Goal: Information Seeking & Learning: Learn about a topic

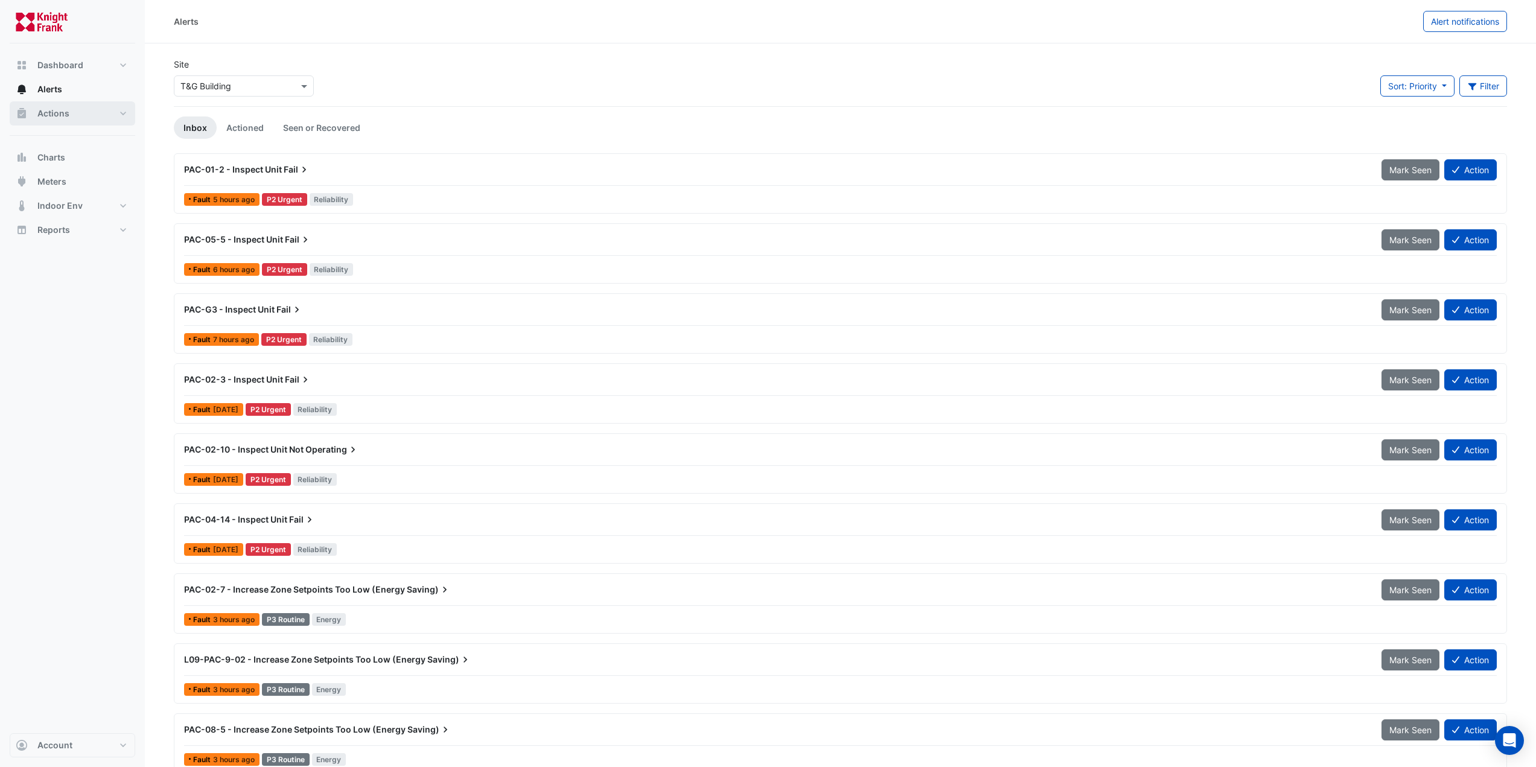
click at [60, 115] on span "Actions" at bounding box center [53, 113] width 32 height 12
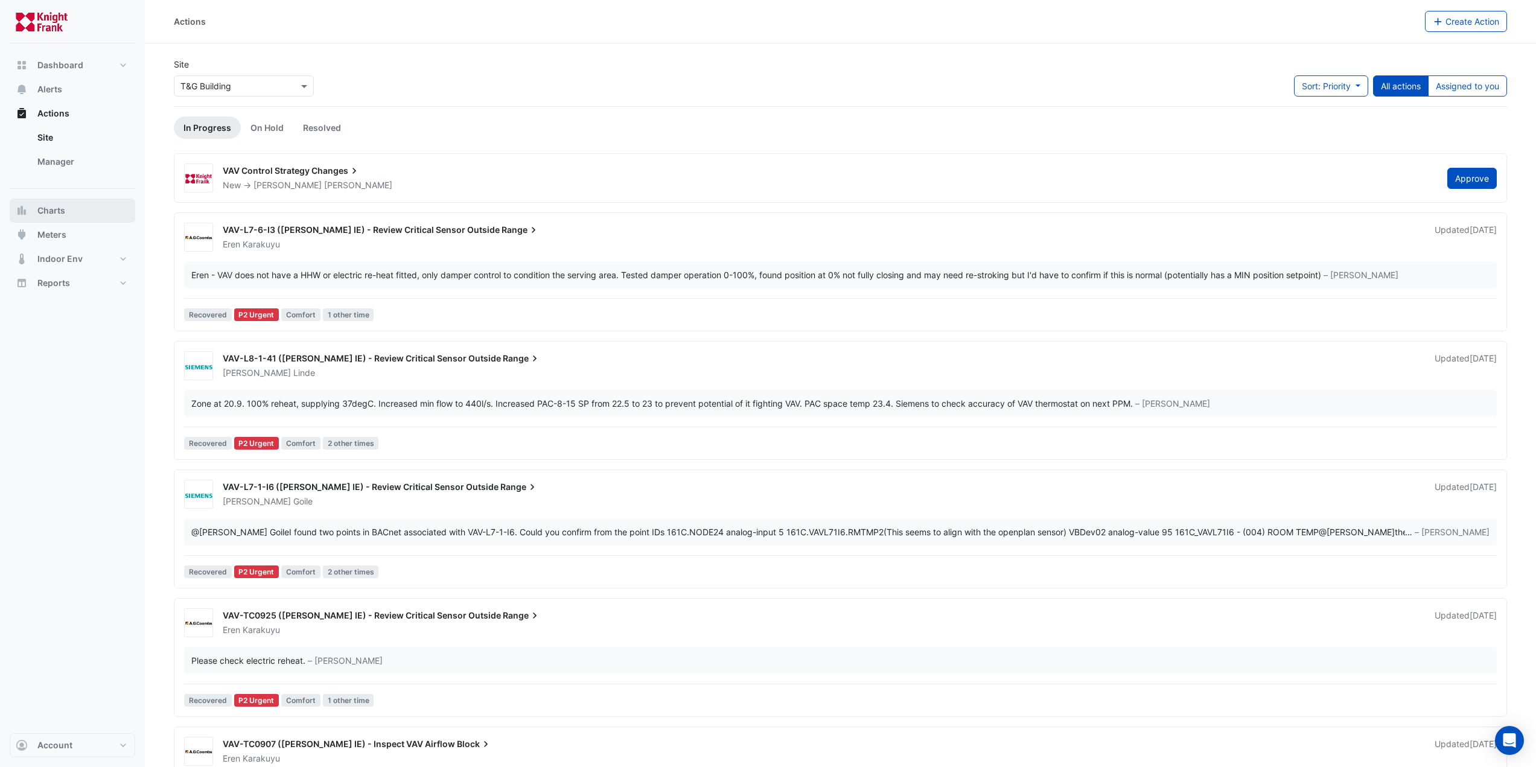
click at [45, 214] on span "Charts" at bounding box center [51, 211] width 28 height 12
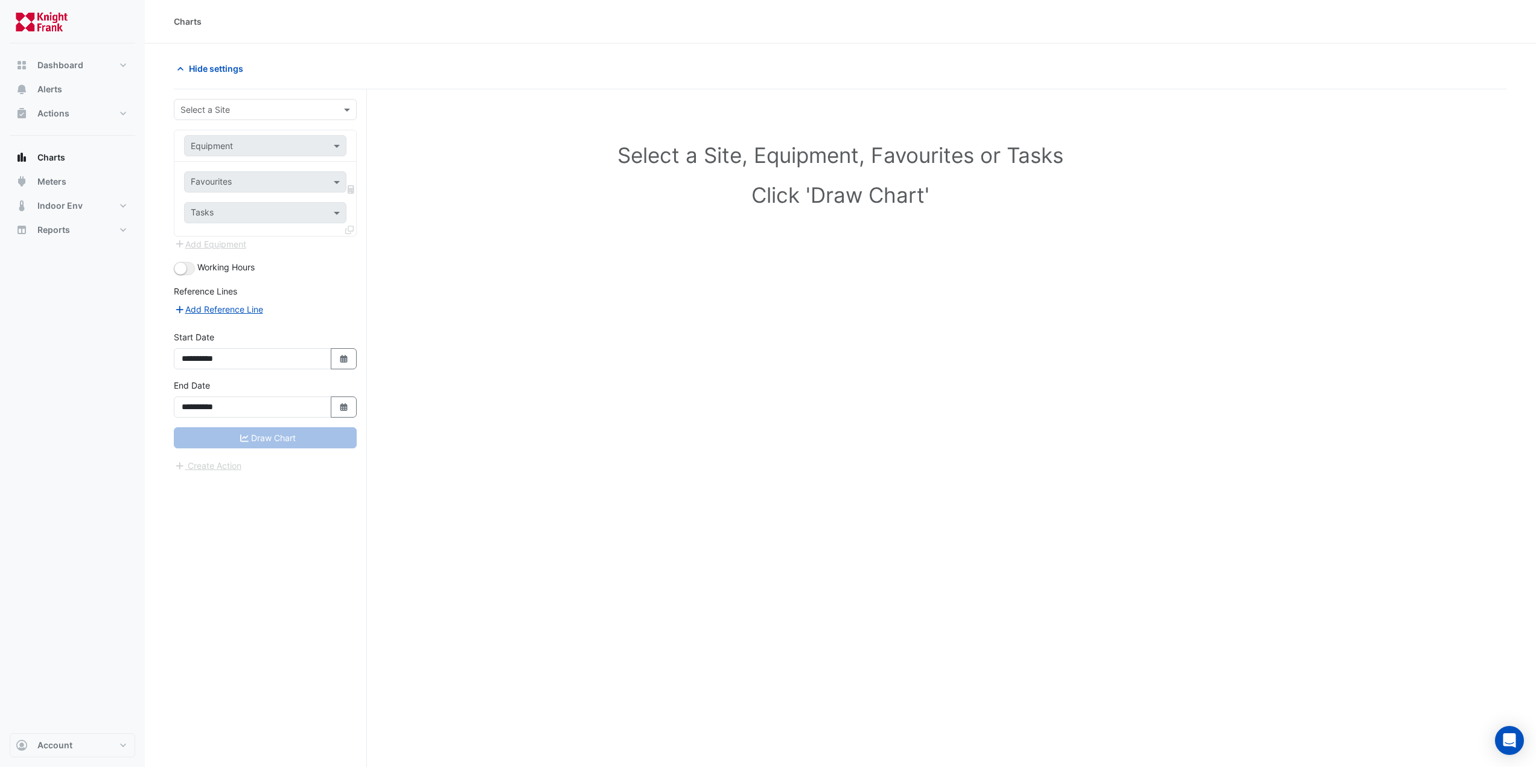
click at [209, 112] on input "text" at bounding box center [252, 110] width 145 height 13
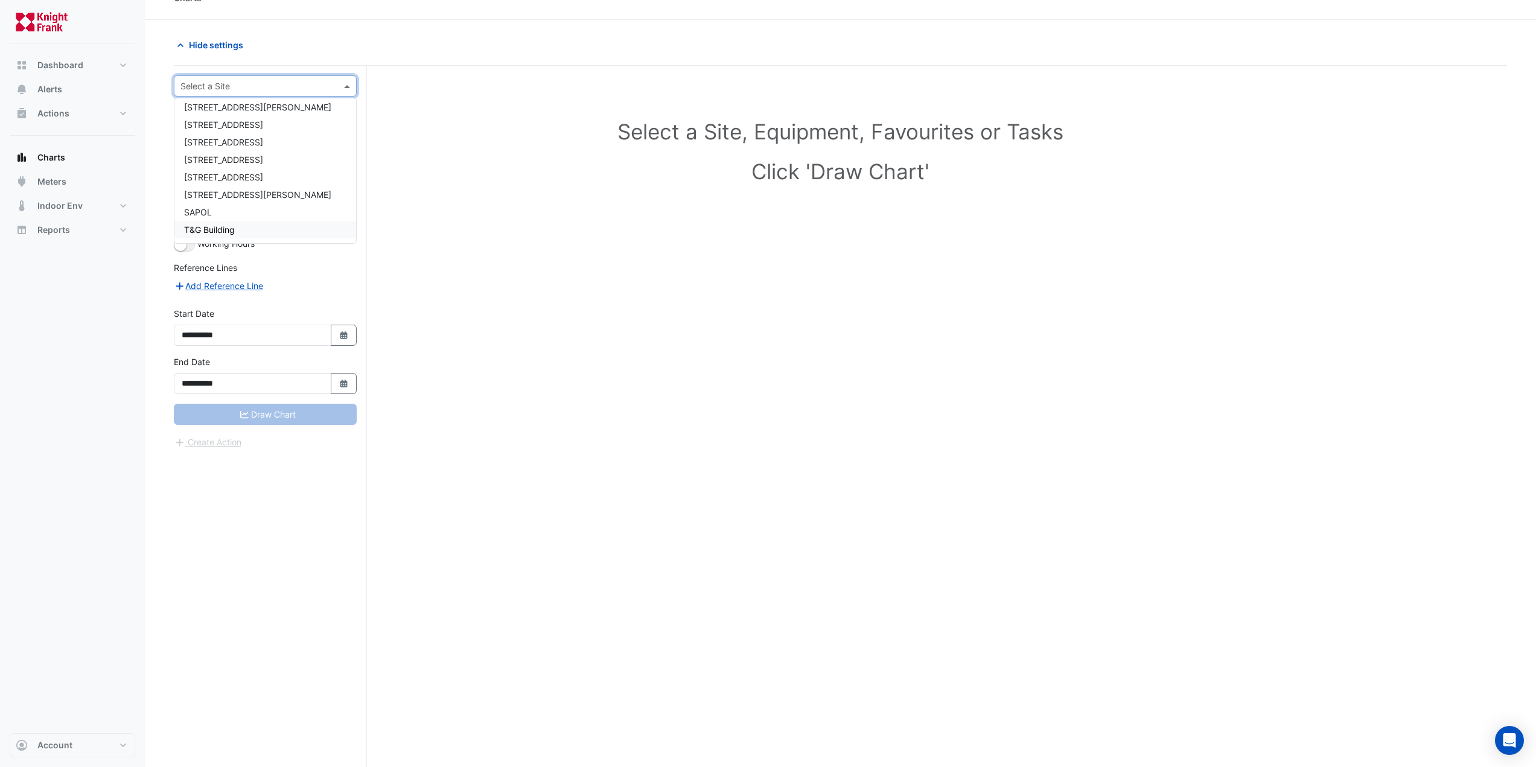
scroll to position [46, 0]
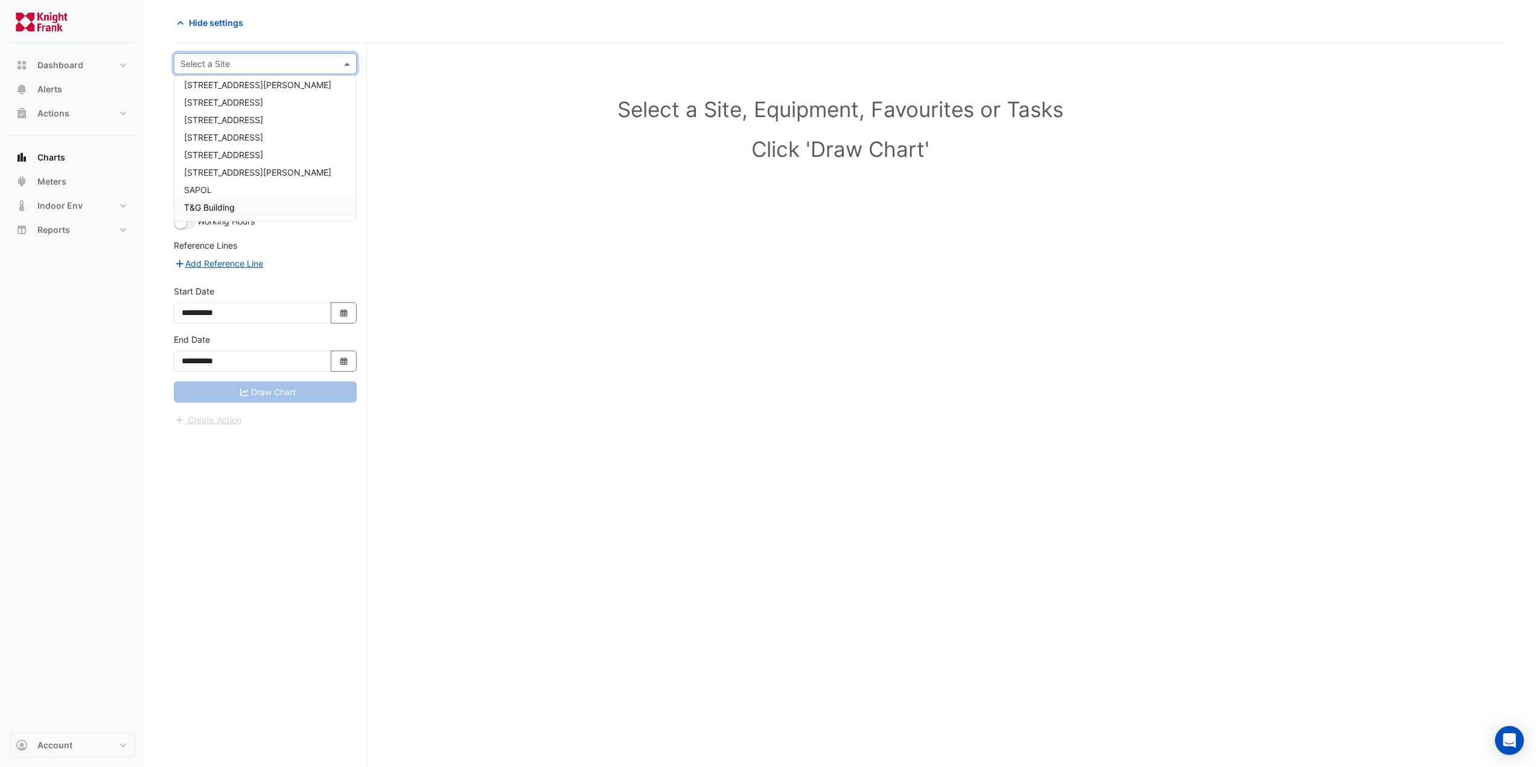
click at [272, 199] on div "T&G Building" at bounding box center [265, 208] width 182 height 18
click at [228, 99] on input "text" at bounding box center [253, 100] width 125 height 13
type input "**"
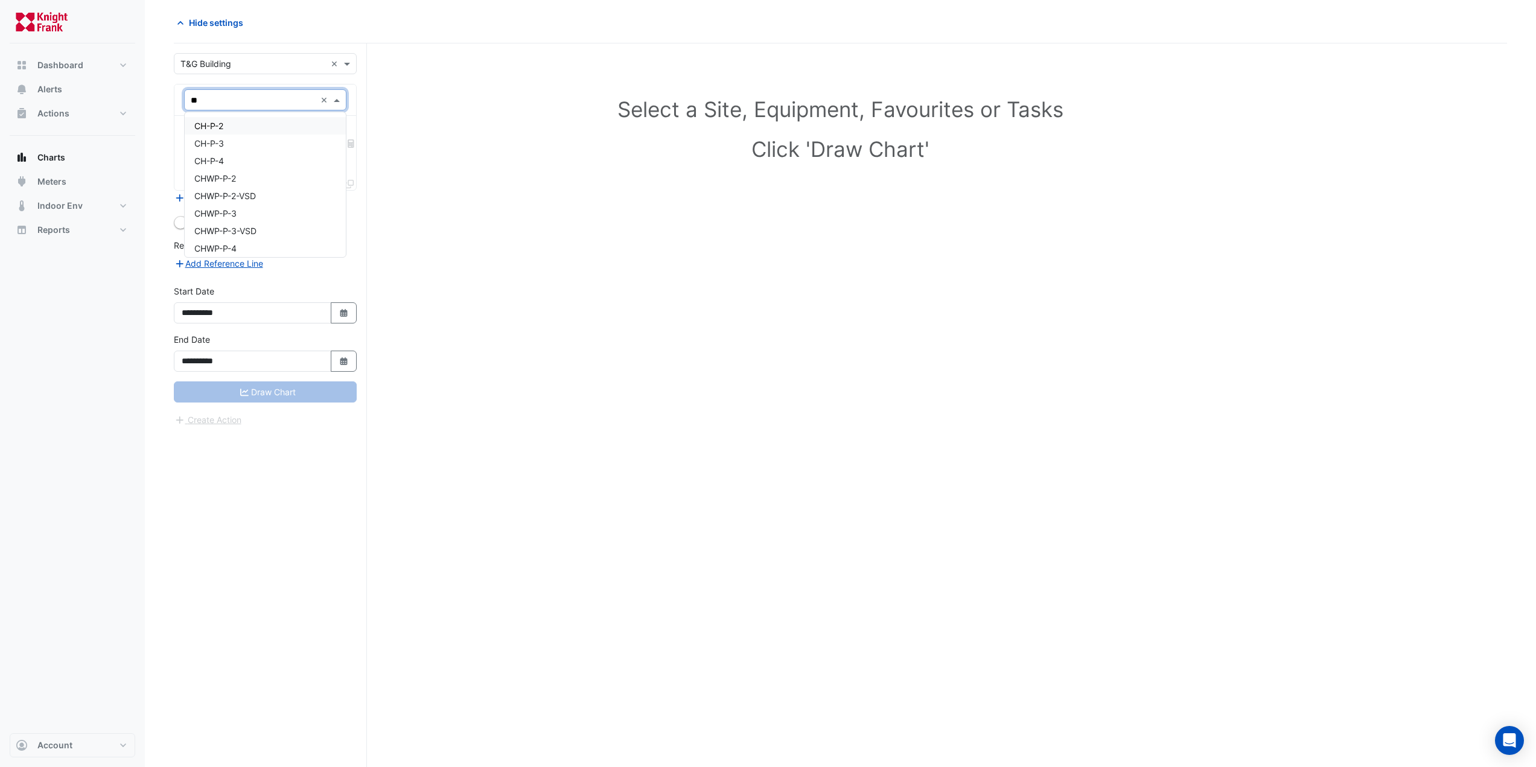
click at [231, 123] on div "CH-P-2" at bounding box center [265, 126] width 161 height 18
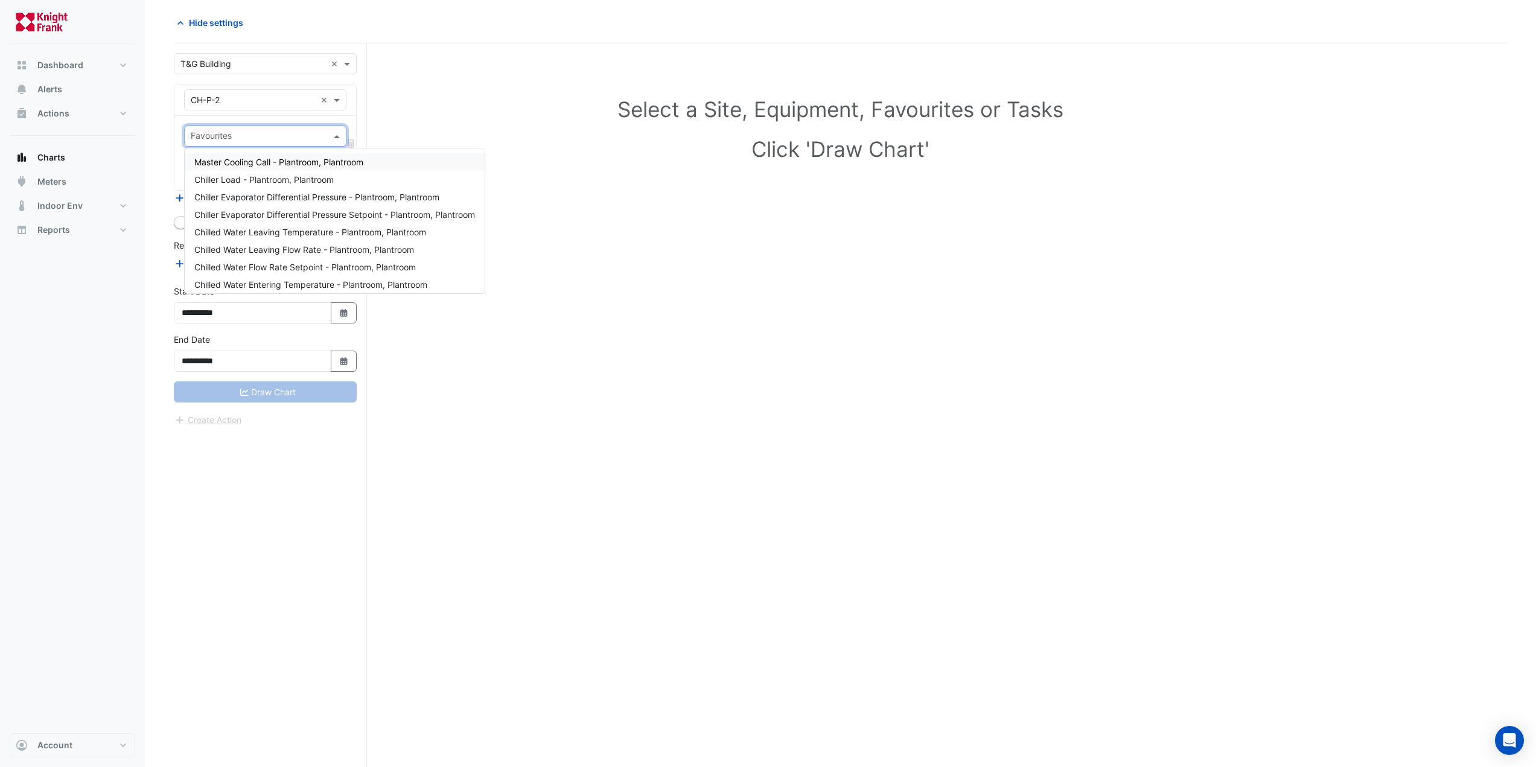
click at [232, 141] on input "text" at bounding box center [258, 137] width 135 height 13
click at [264, 199] on span "Chiller Enable - Plantroom, Plantroom" at bounding box center [267, 199] width 146 height 10
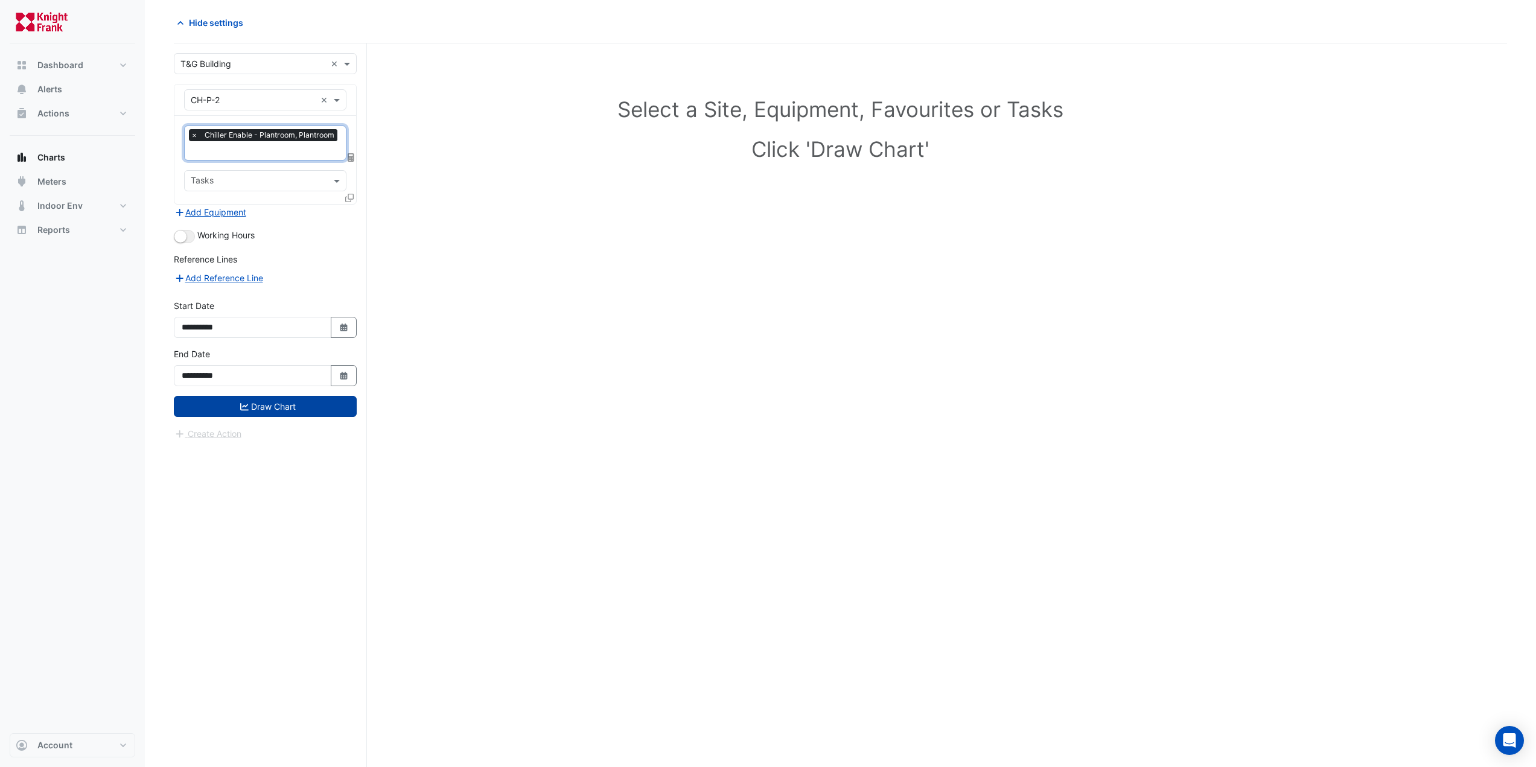
click at [255, 400] on button "Draw Chart" at bounding box center [265, 406] width 183 height 21
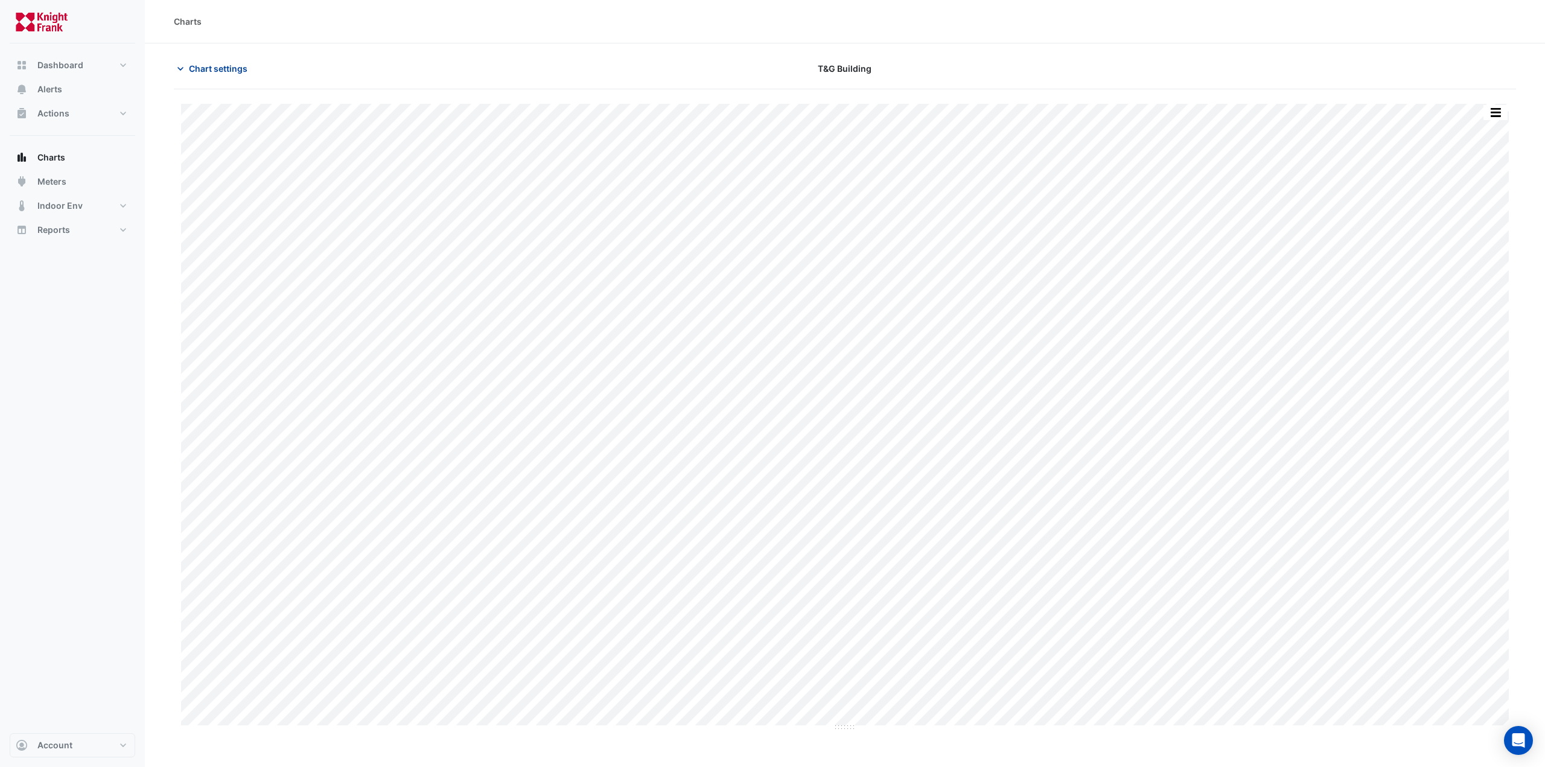
click at [230, 71] on span "Chart settings" at bounding box center [218, 68] width 59 height 13
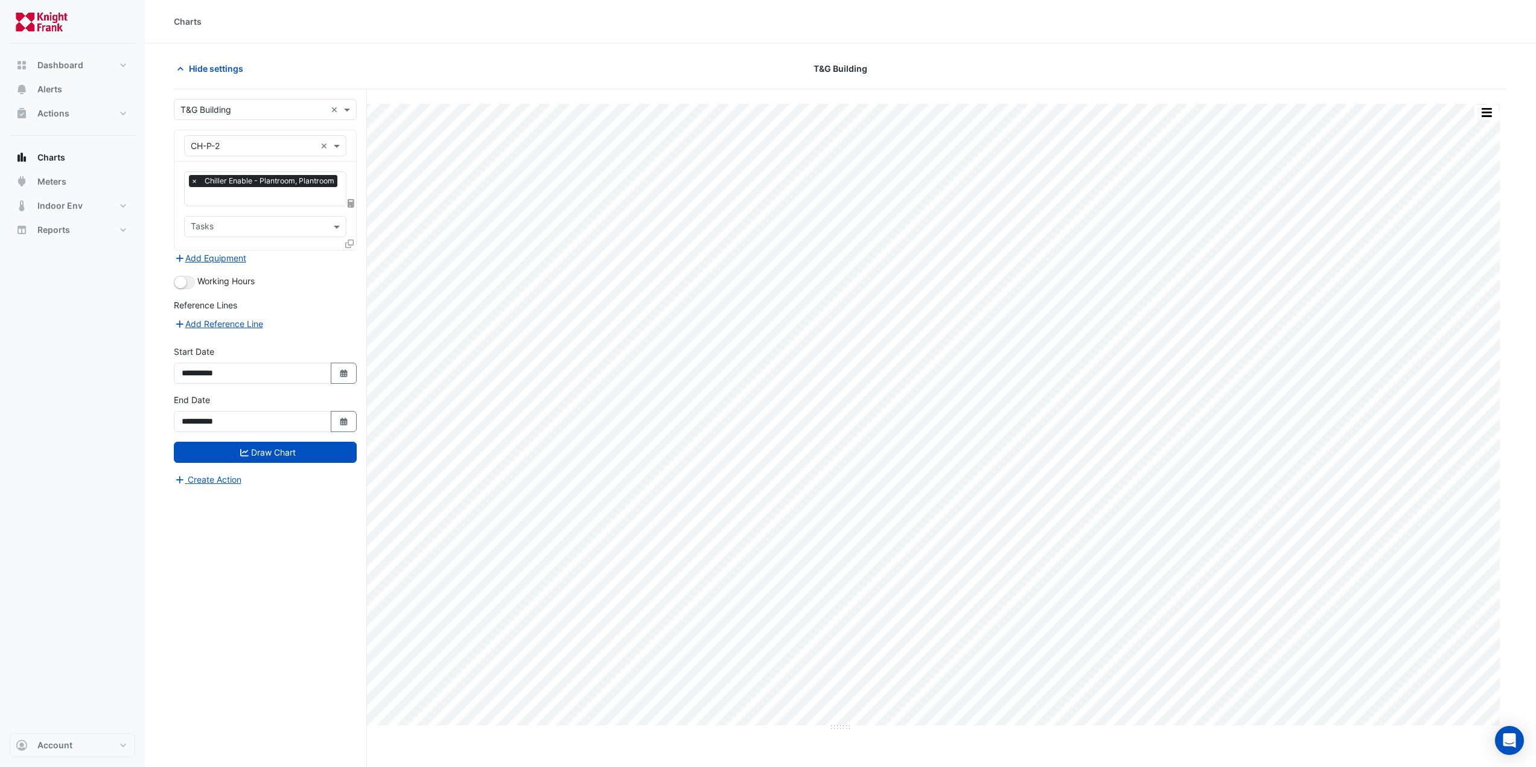
click at [221, 144] on input "text" at bounding box center [253, 146] width 125 height 13
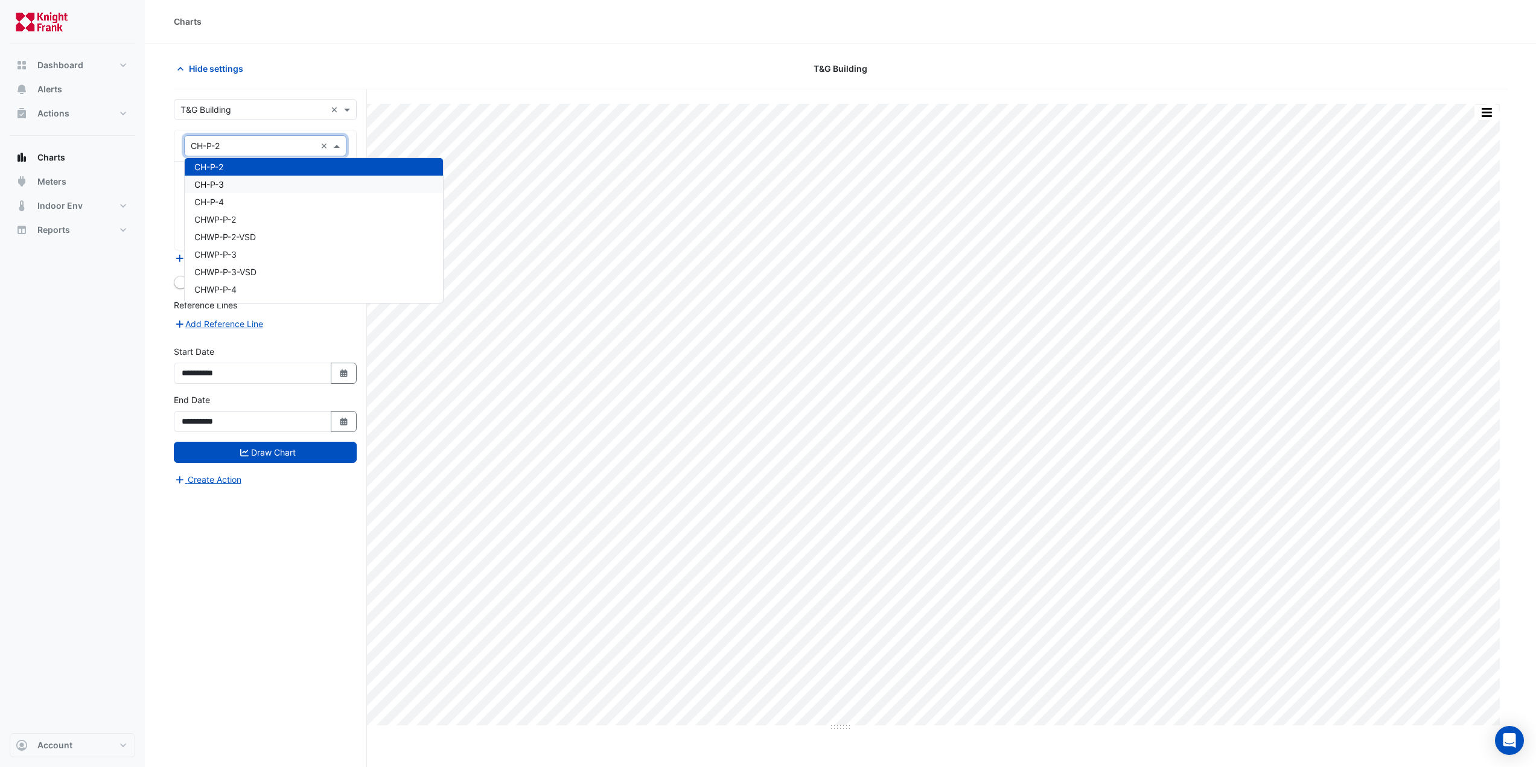
click at [249, 182] on div "CH-P-3" at bounding box center [314, 185] width 258 height 18
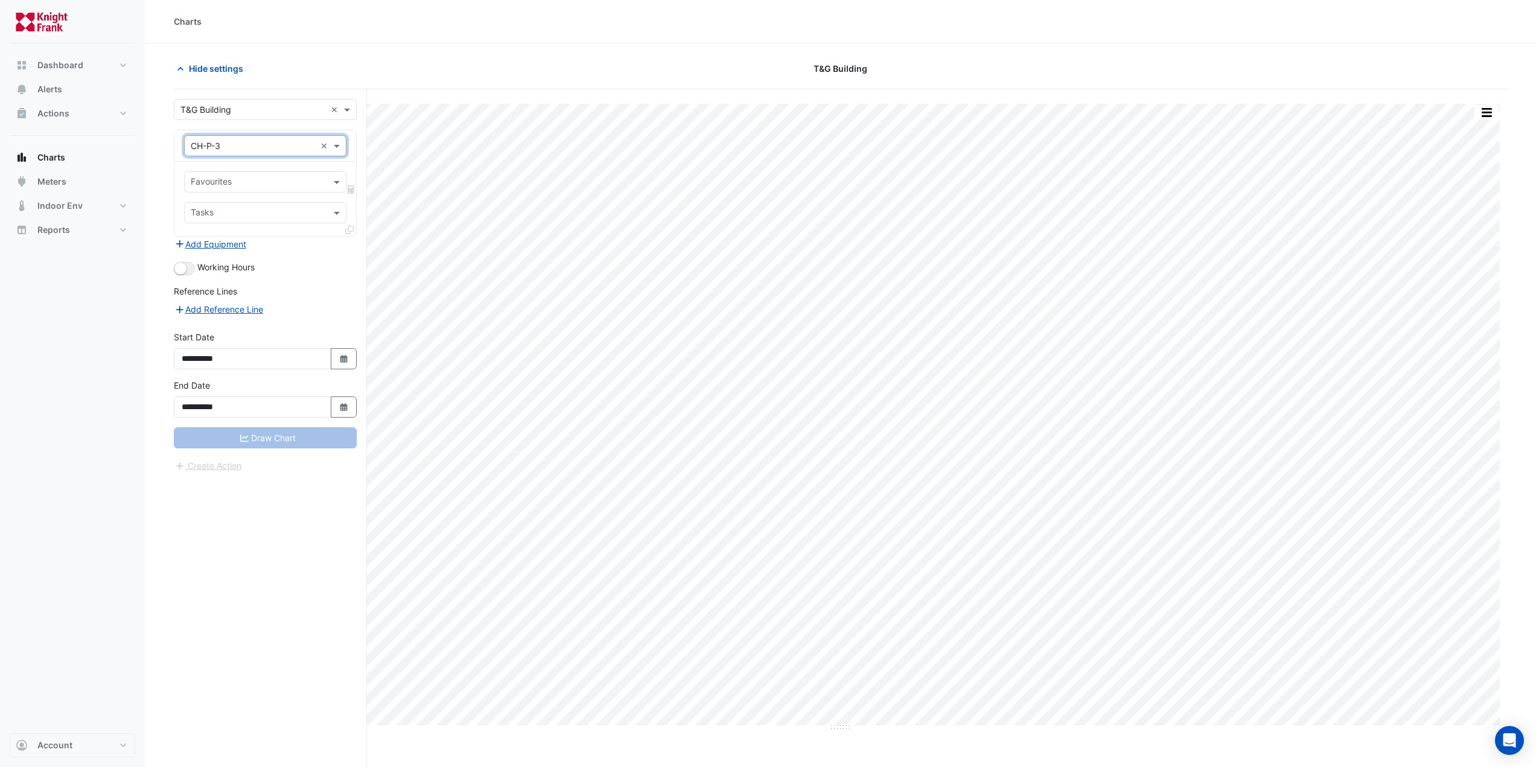
click at [287, 458] on form "**********" at bounding box center [265, 286] width 183 height 374
click at [241, 182] on input "text" at bounding box center [258, 183] width 135 height 13
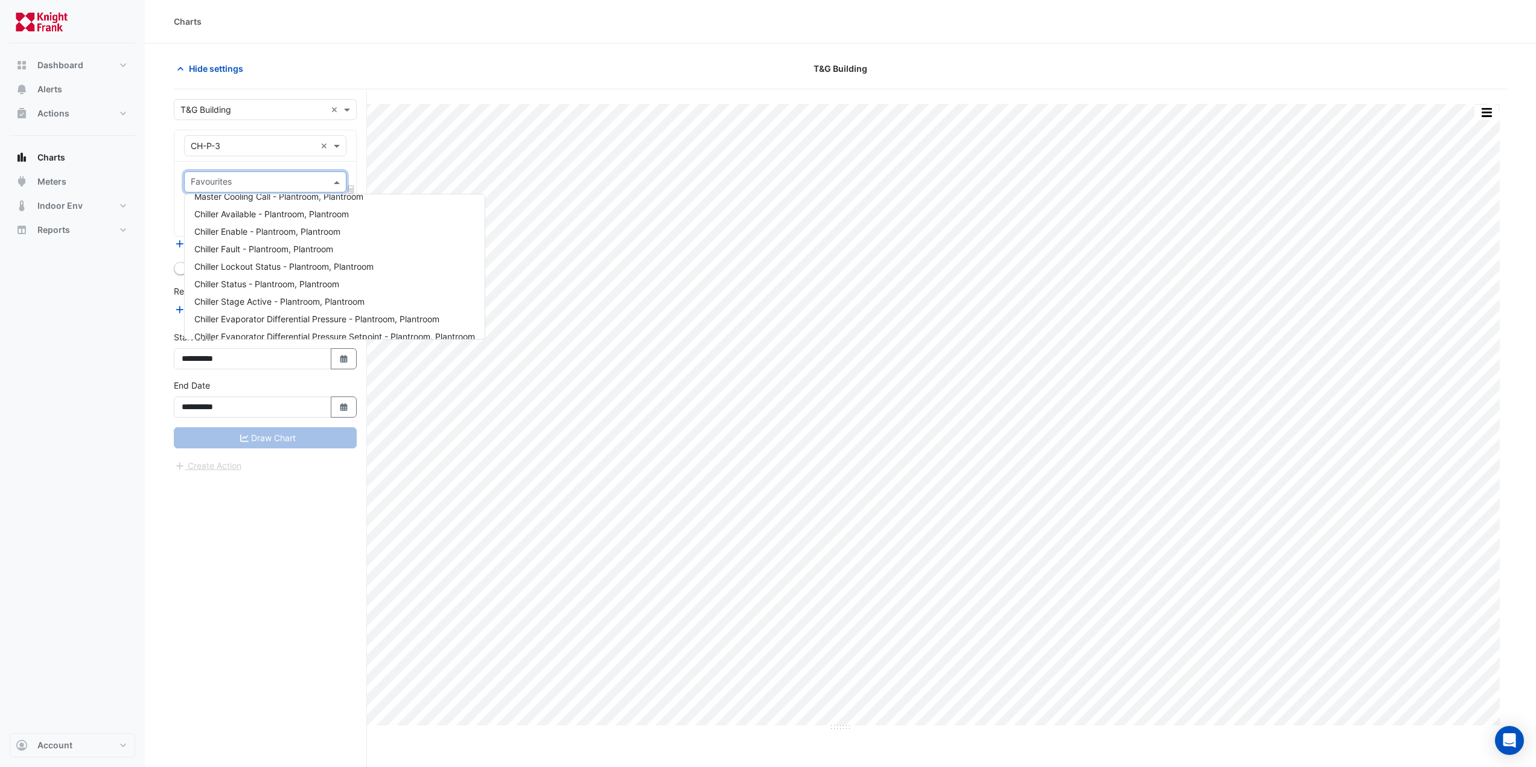
scroll to position [0, 0]
click at [333, 247] on span "Chiller Enable - Plantroom, Plantroom" at bounding box center [267, 243] width 146 height 10
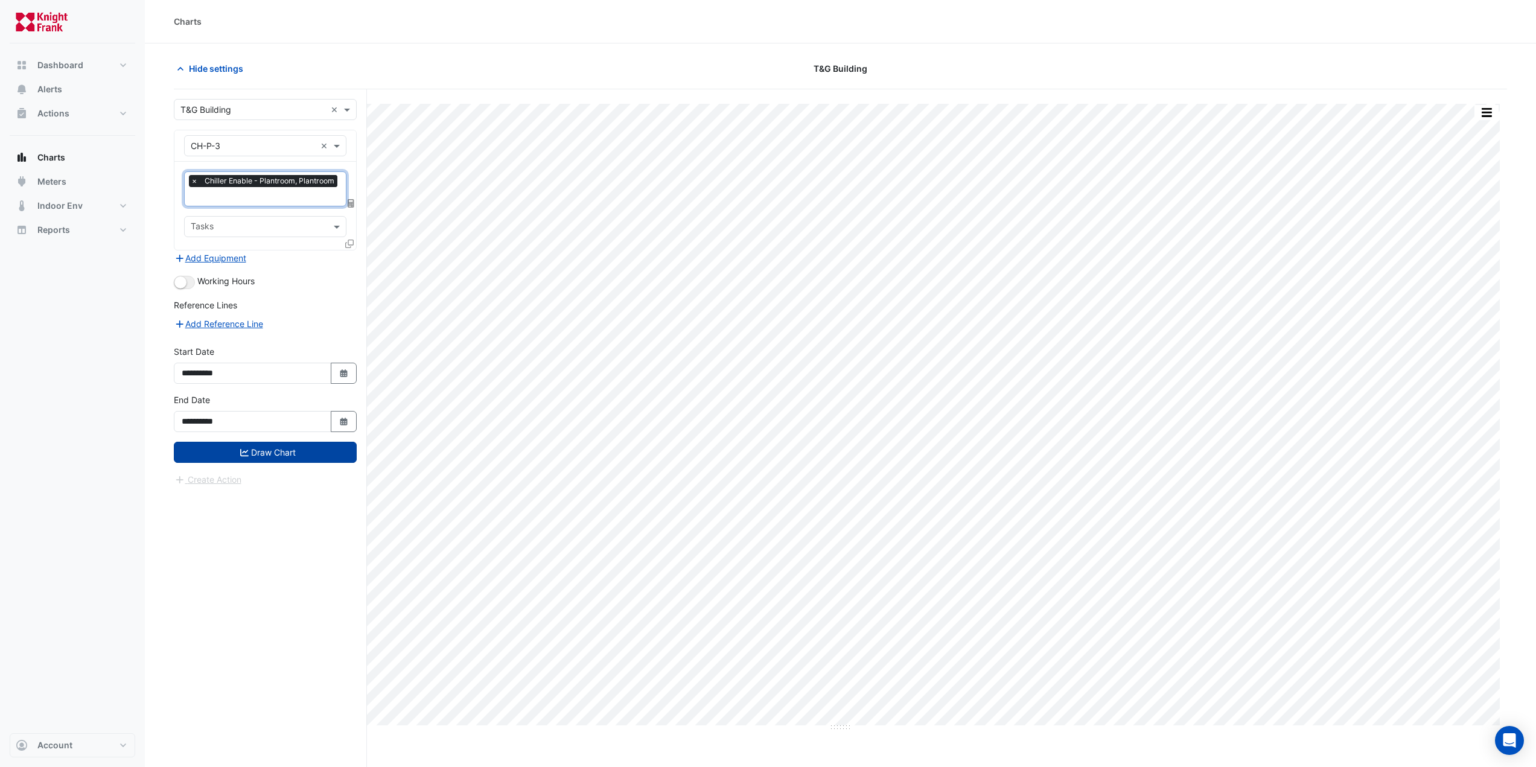
click at [281, 442] on button "Draw Chart" at bounding box center [265, 452] width 183 height 21
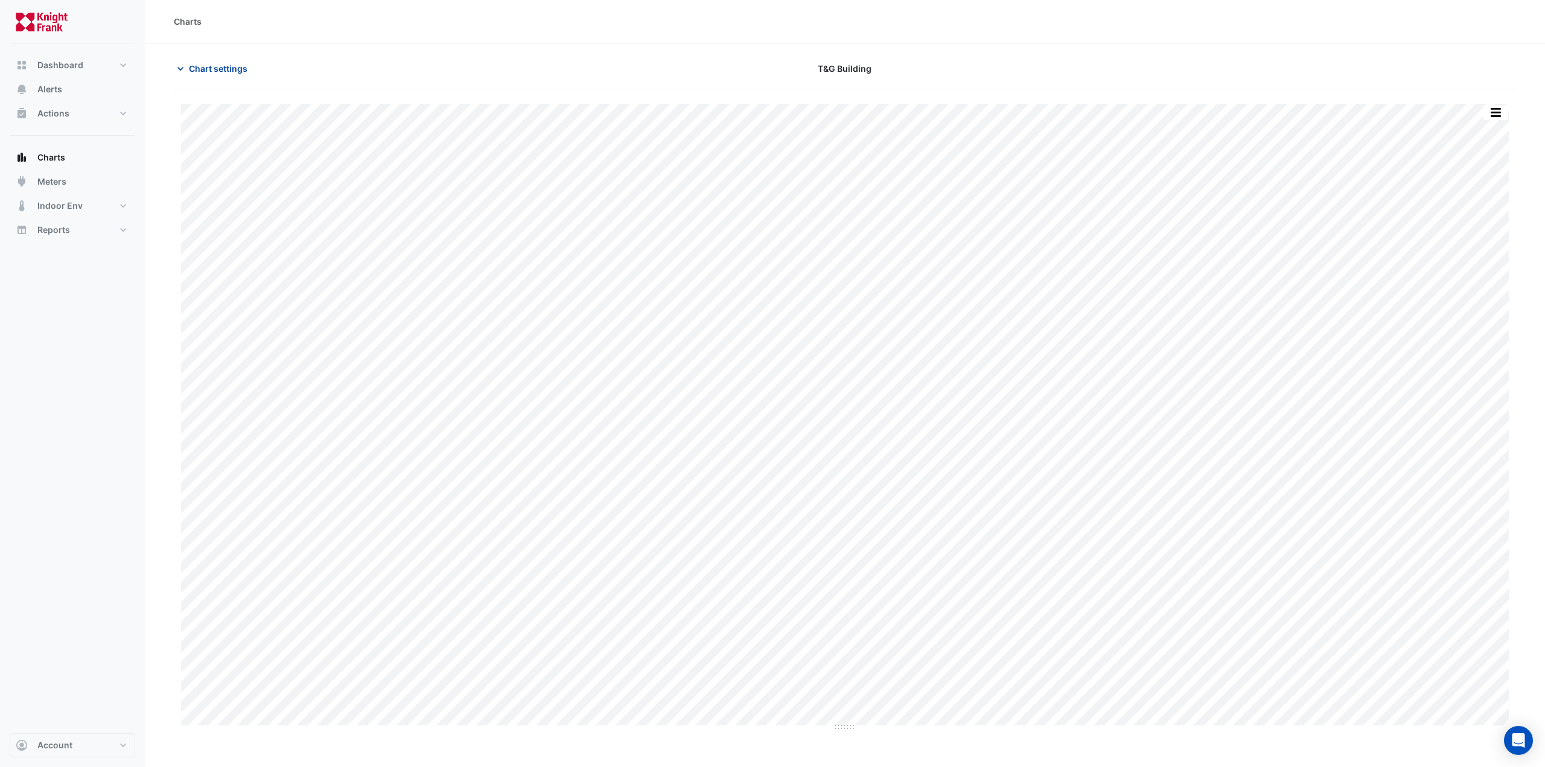
click at [202, 69] on span "Chart settings" at bounding box center [218, 68] width 59 height 13
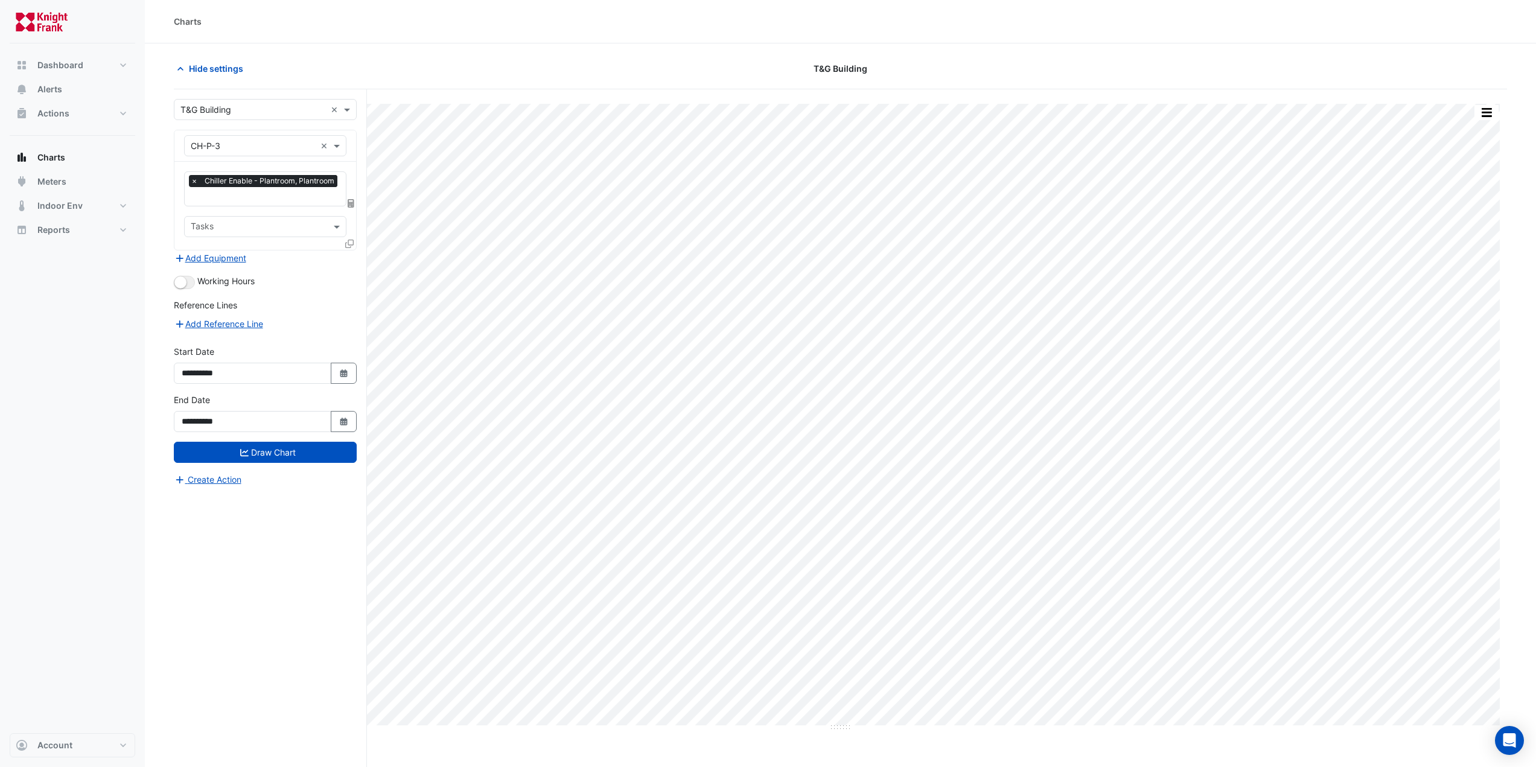
click at [253, 149] on input "text" at bounding box center [253, 146] width 125 height 13
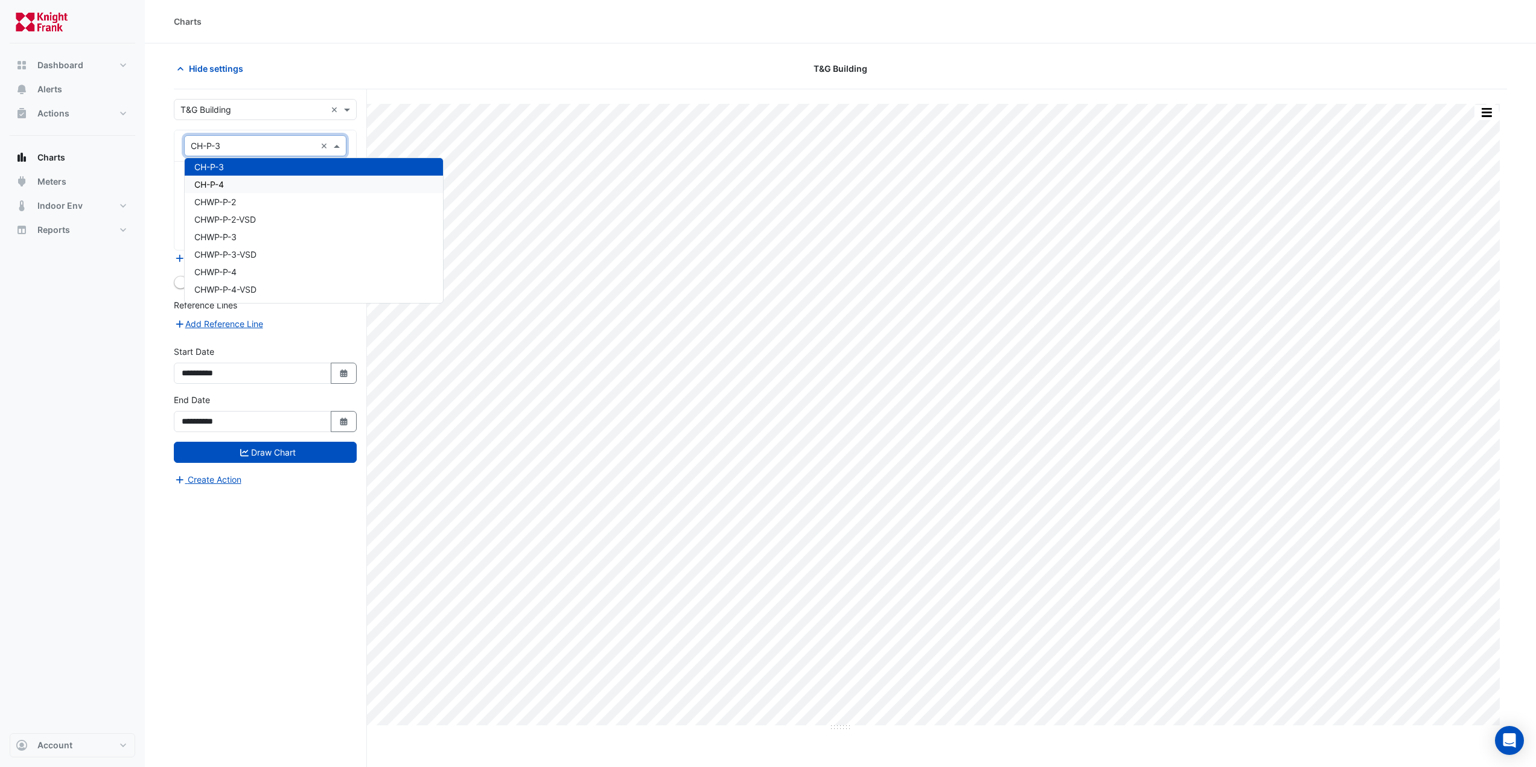
click at [240, 181] on div "CH-P-4" at bounding box center [314, 185] width 258 height 18
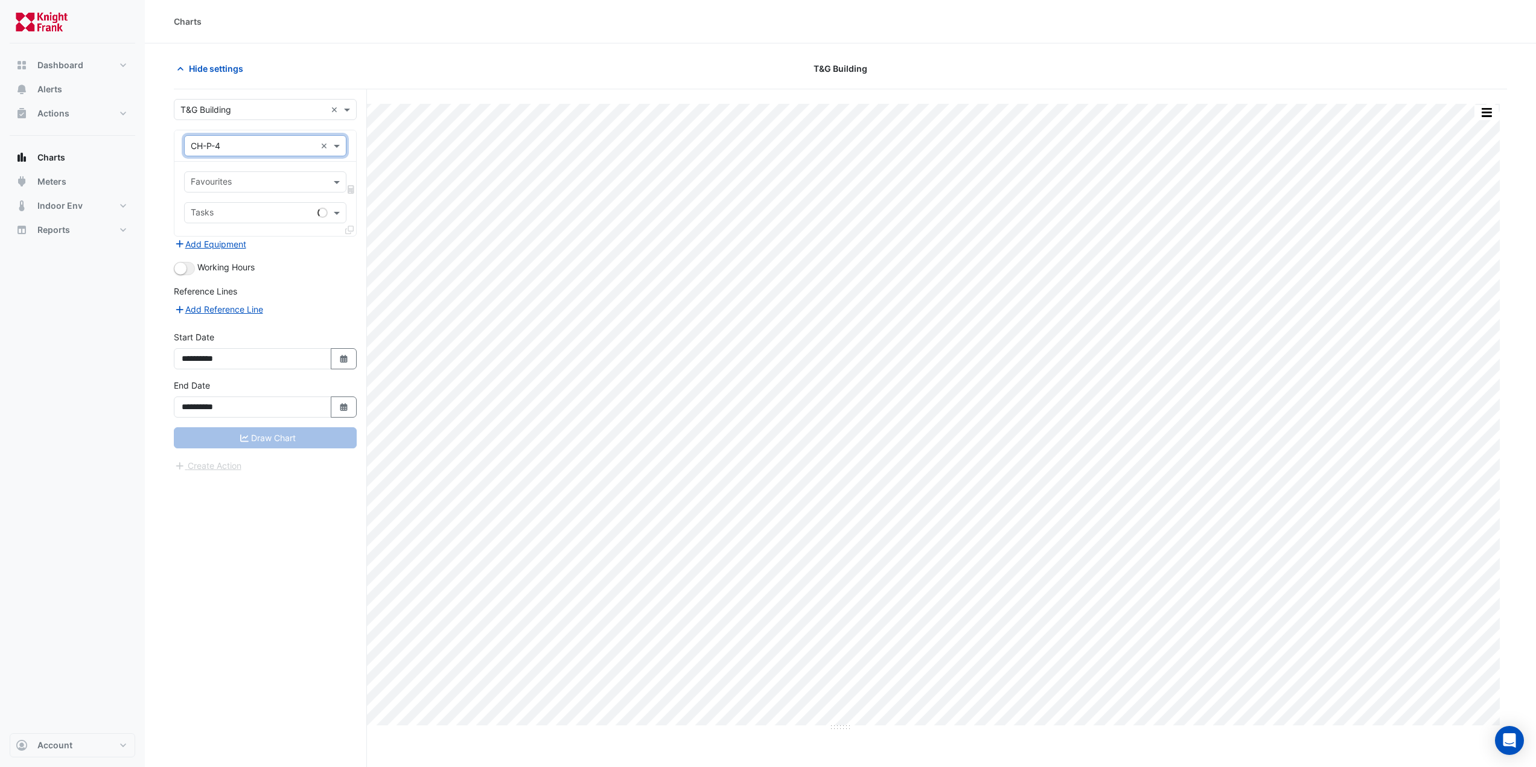
click at [288, 182] on input "text" at bounding box center [258, 183] width 135 height 13
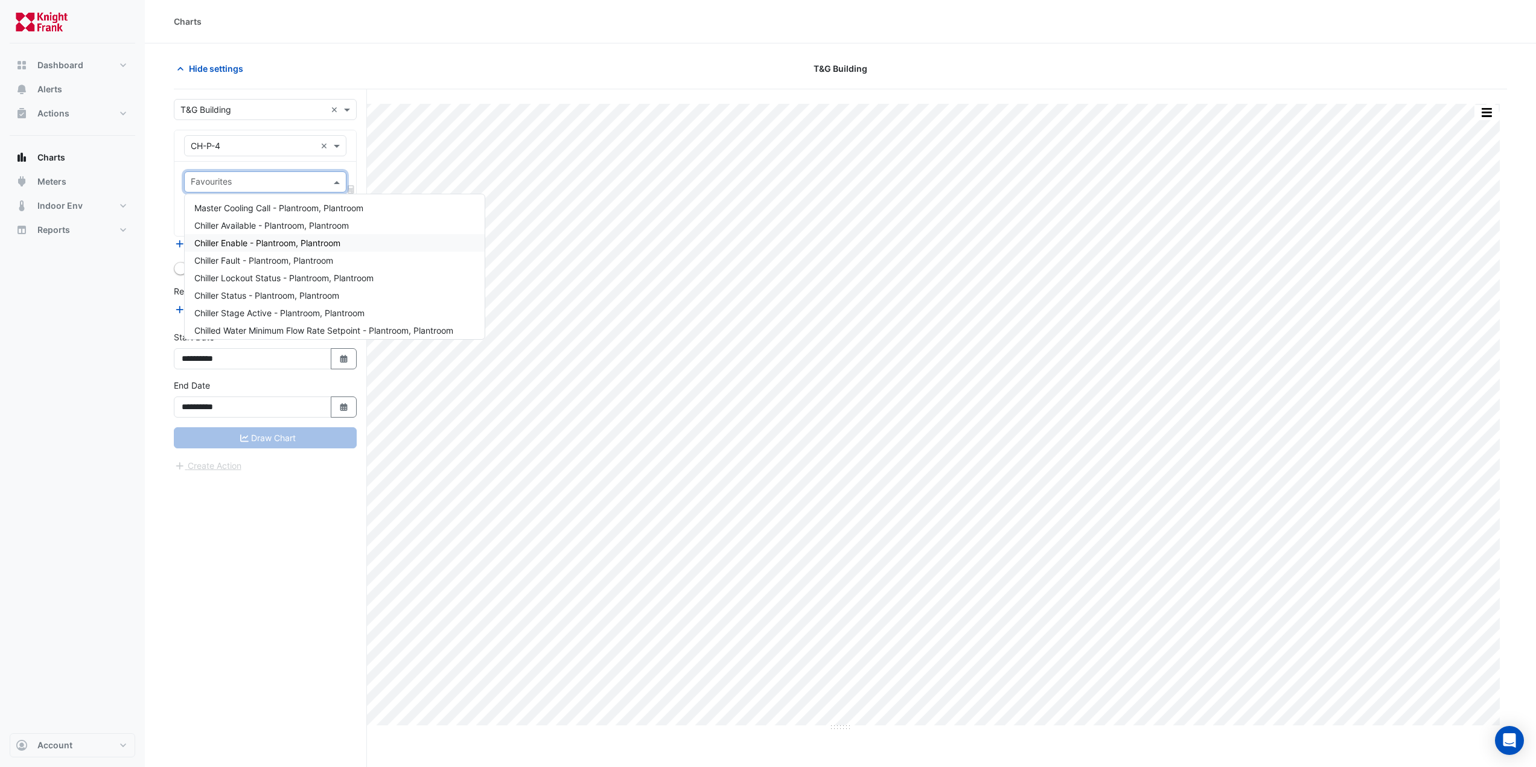
click at [287, 234] on div "Chiller Available - Plantroom, Plantroom" at bounding box center [335, 226] width 300 height 18
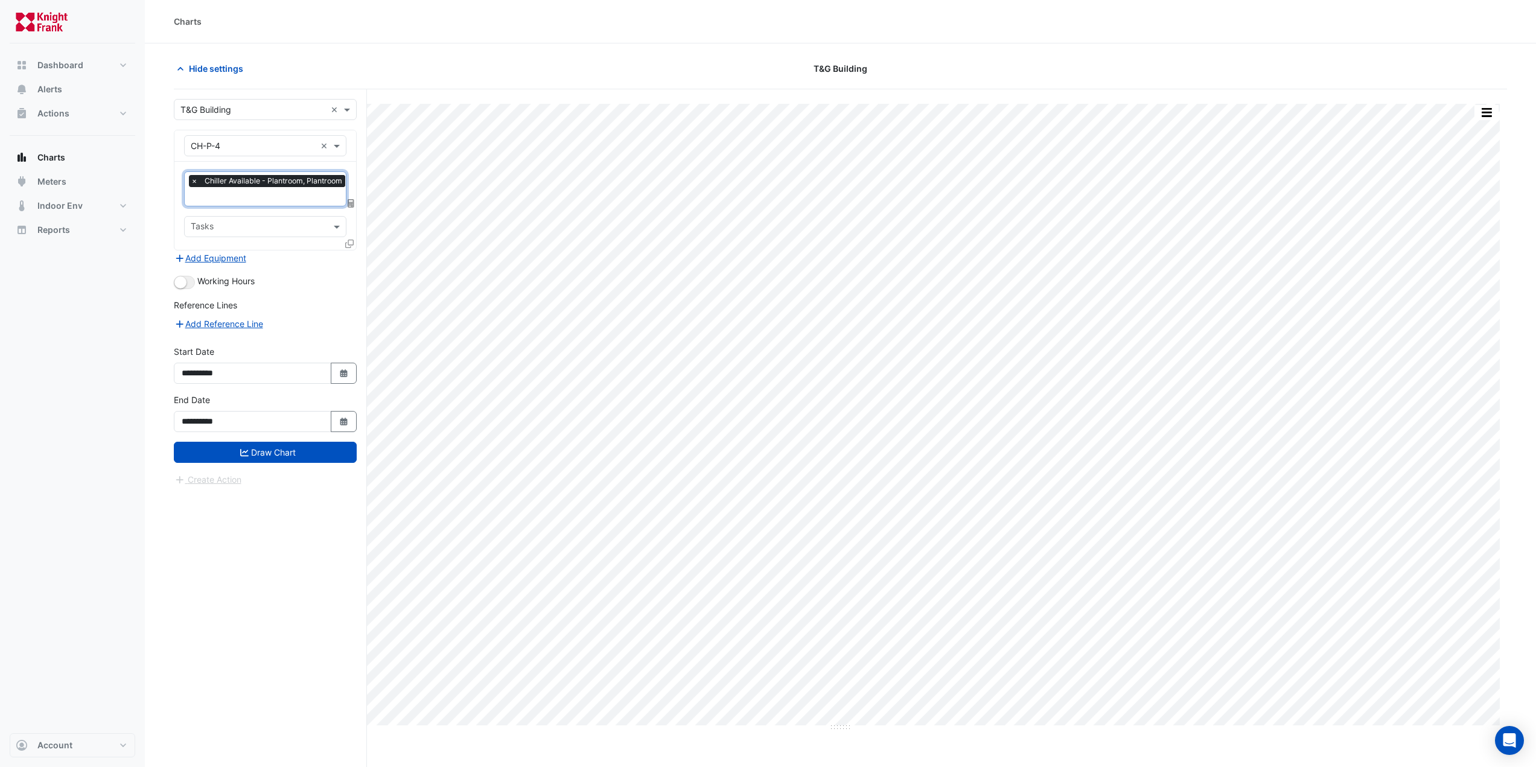
click at [288, 179] on span "Chiller Available - Plantroom, Plantroom" at bounding box center [274, 181] width 144 height 12
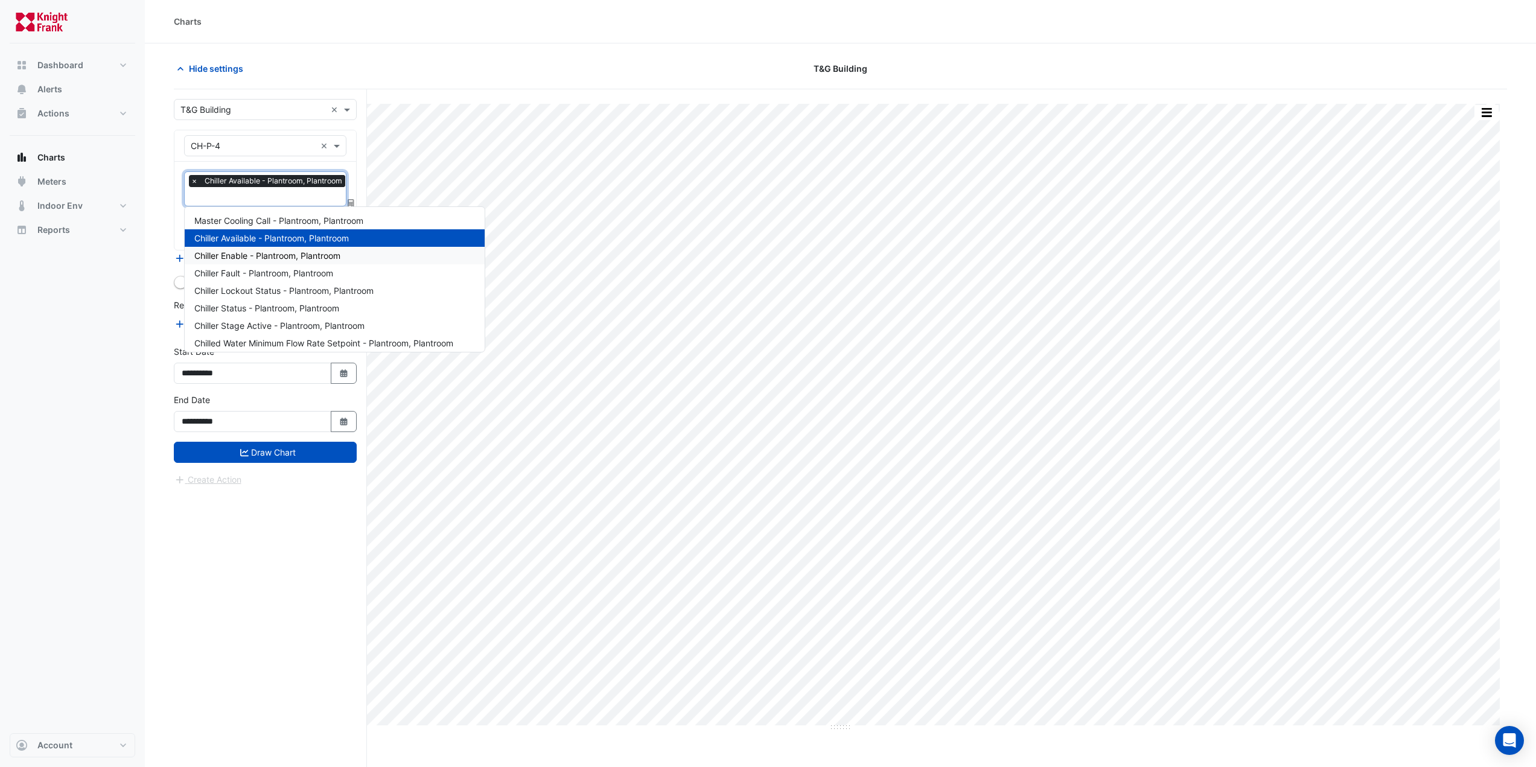
click at [232, 250] on div "Chiller Enable - Plantroom, Plantroom" at bounding box center [335, 256] width 300 height 18
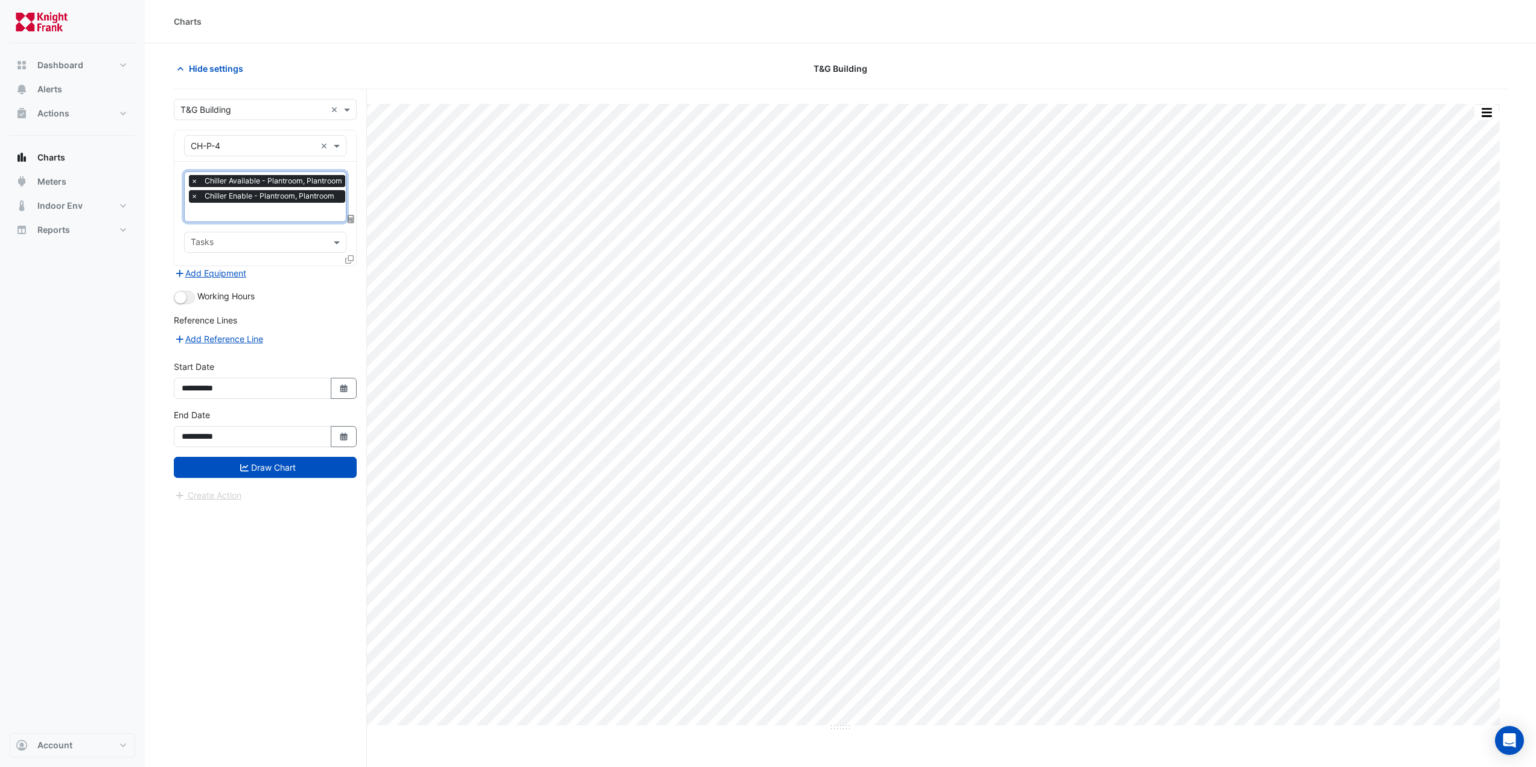
click at [193, 180] on span "×" at bounding box center [194, 181] width 11 height 12
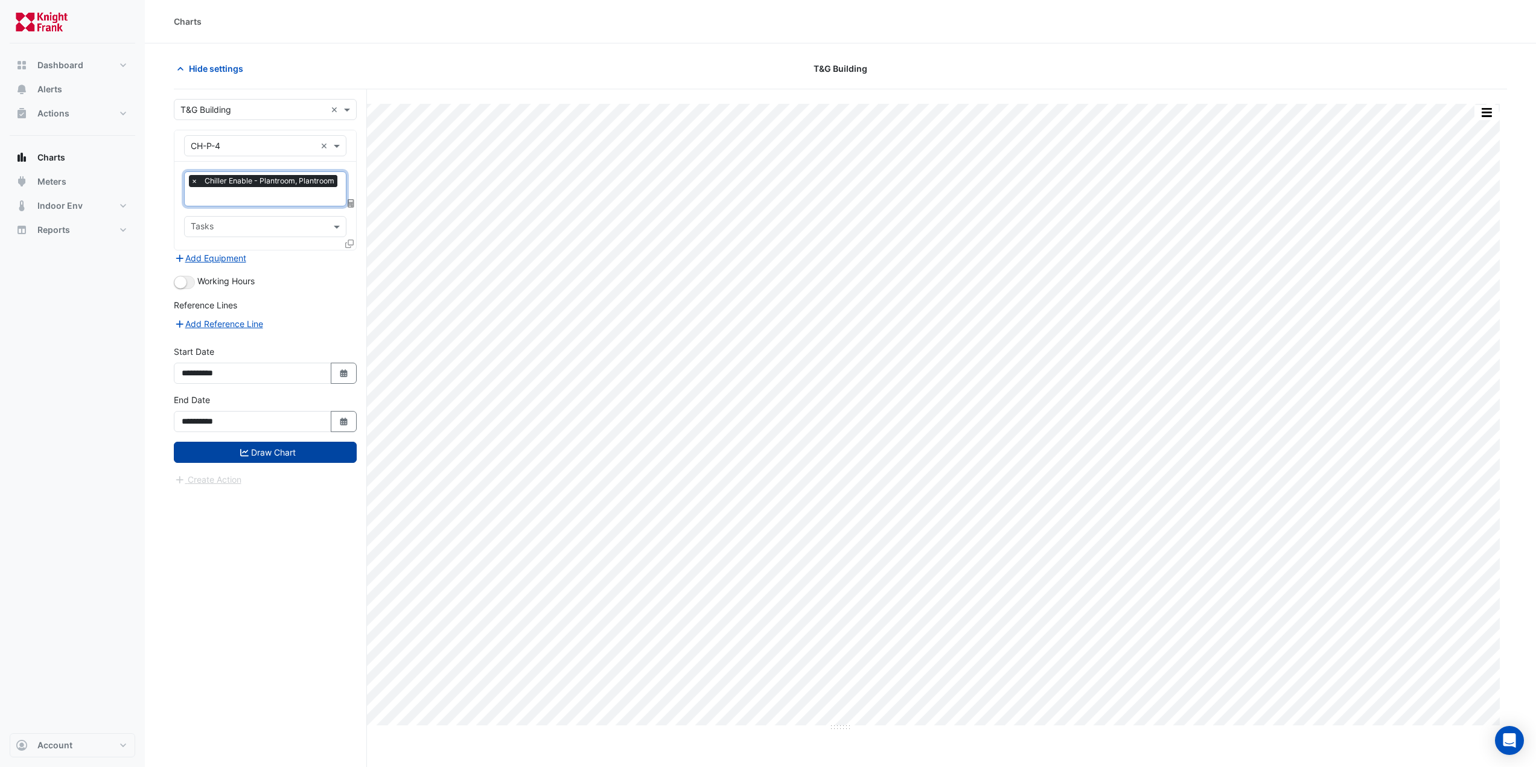
click at [264, 454] on button "Draw Chart" at bounding box center [265, 452] width 183 height 21
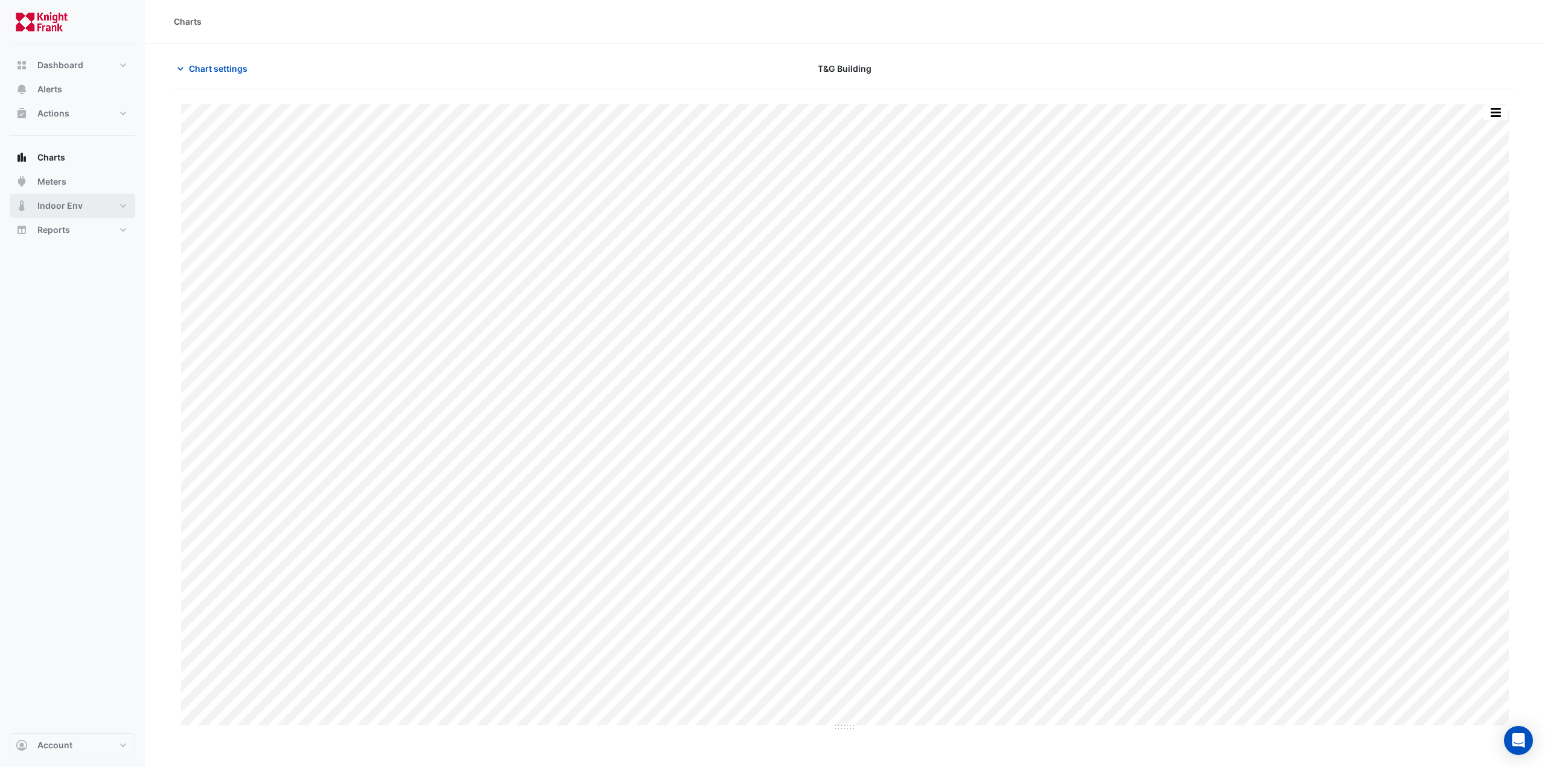
click at [53, 196] on button "Indoor Env" at bounding box center [73, 206] width 126 height 24
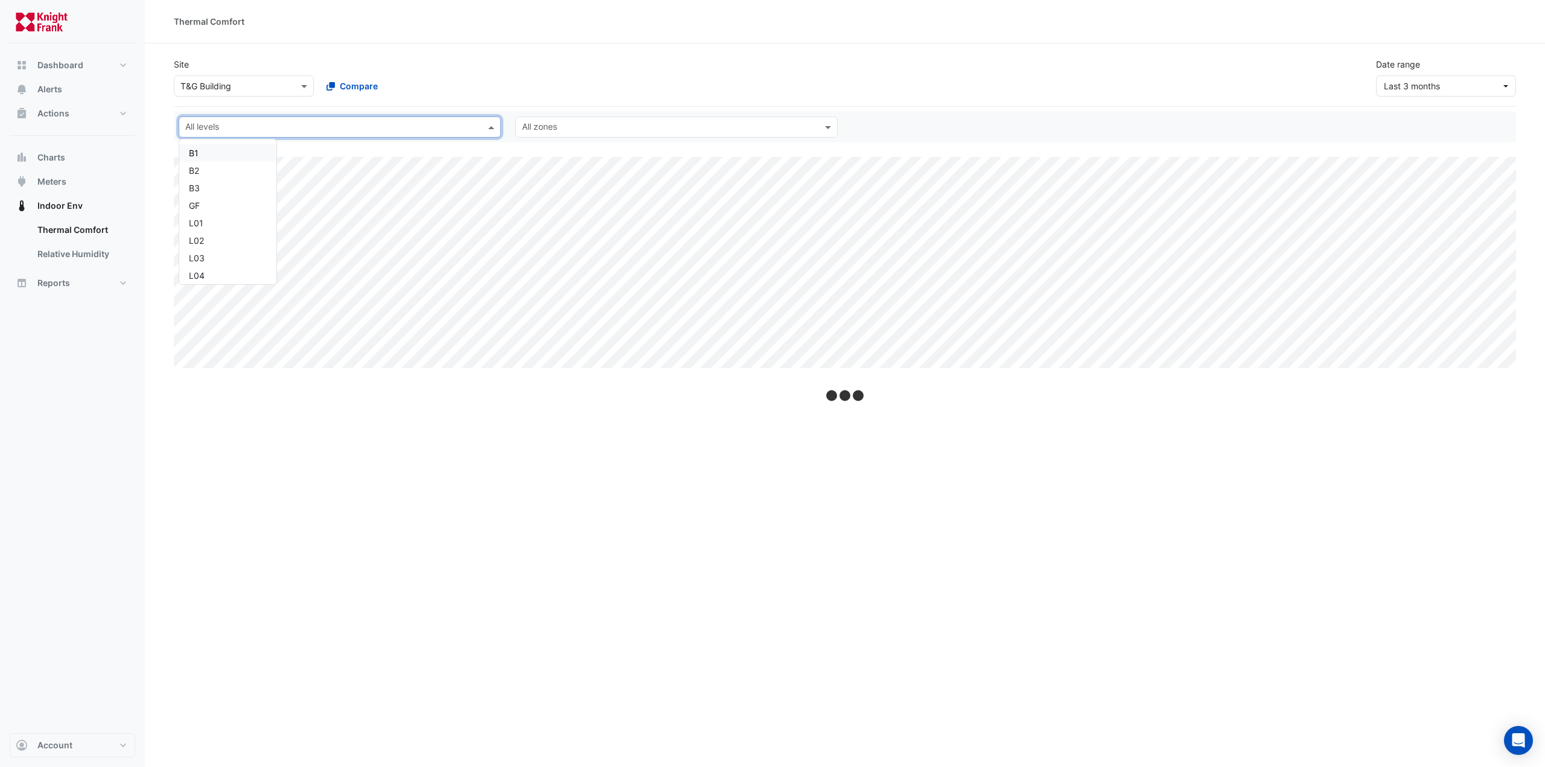
click at [284, 127] on input "text" at bounding box center [332, 128] width 295 height 13
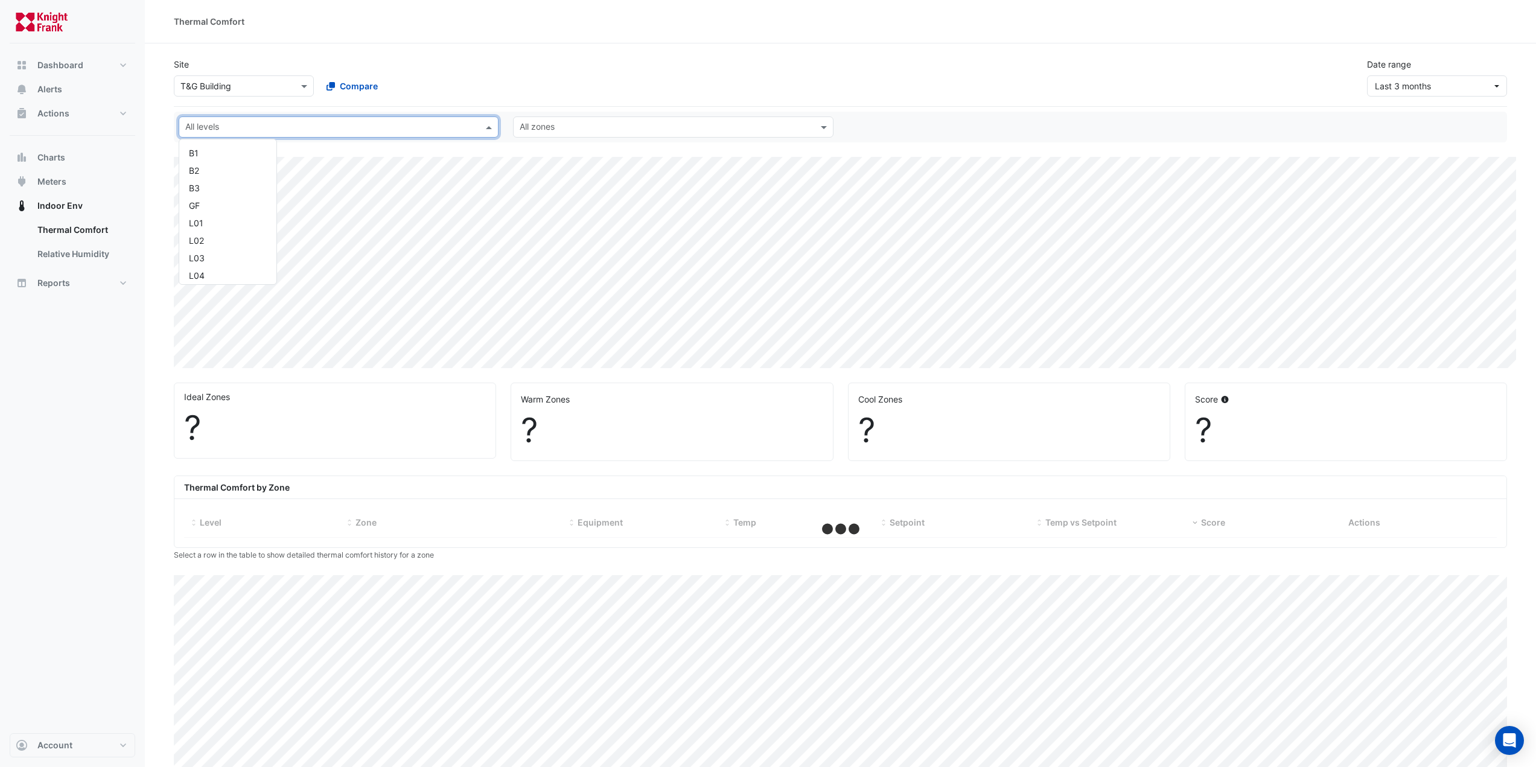
scroll to position [250, 0]
click at [224, 182] on div "[PERSON_NAME] IE" at bounding box center [228, 183] width 78 height 13
select select "***"
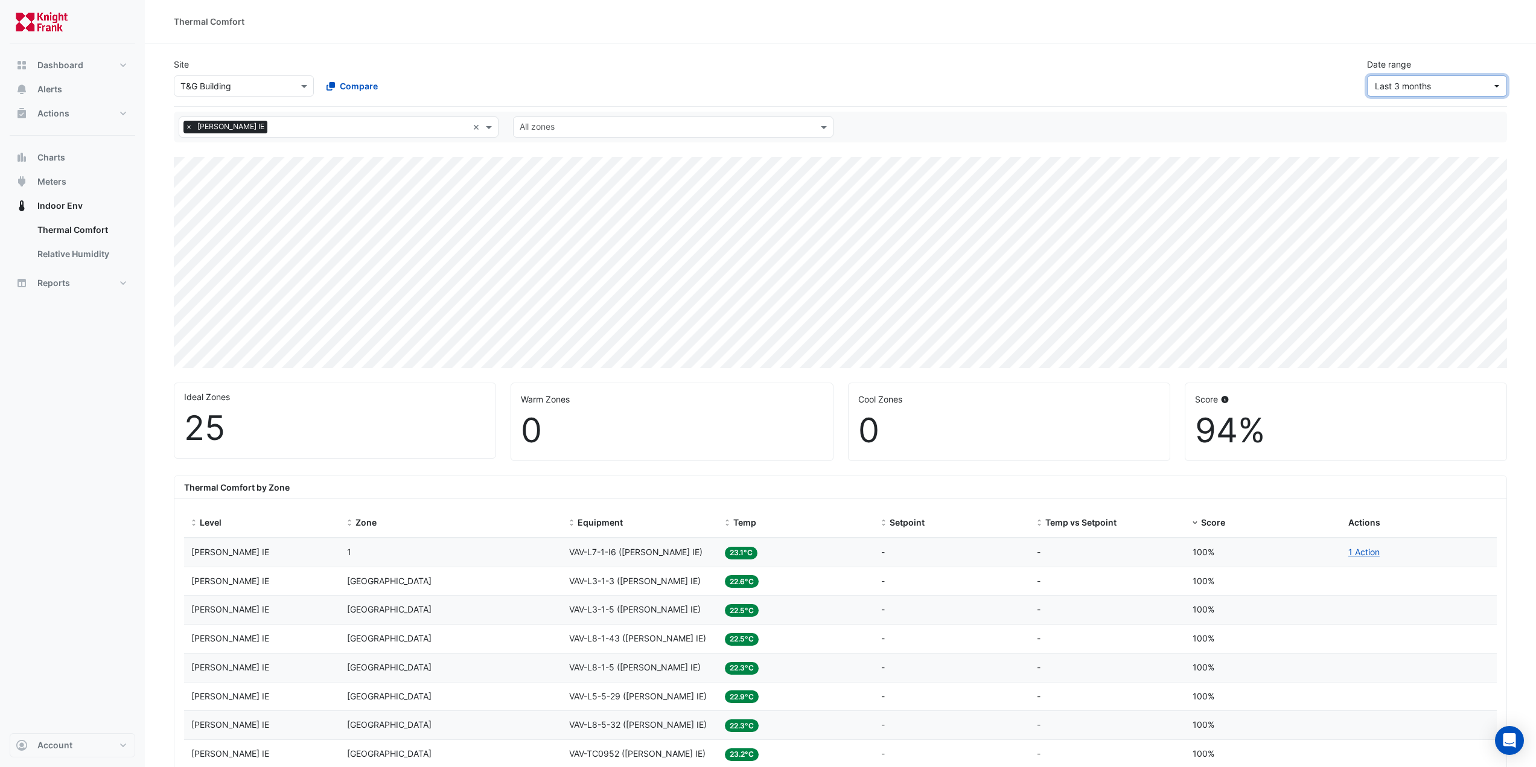
click at [1477, 84] on span "Last 3 months" at bounding box center [1433, 86] width 117 height 13
click at [1406, 159] on div "Last 30 days" at bounding box center [1403, 157] width 52 height 13
click at [1016, 127] on div "× [PERSON_NAME] IE × All zones" at bounding box center [840, 126] width 1338 height 21
click at [1016, 120] on div "× [PERSON_NAME] IE × All zones" at bounding box center [840, 126] width 1338 height 21
click at [1014, 121] on div "× [PERSON_NAME] IE × All zones" at bounding box center [840, 126] width 1338 height 21
